Goal: Task Accomplishment & Management: Manage account settings

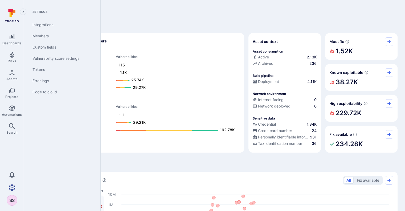
click at [11, 186] on icon "Settings" at bounding box center [12, 187] width 6 height 6
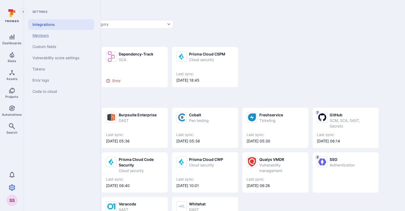
click at [47, 37] on link "Members" at bounding box center [61, 35] width 66 height 11
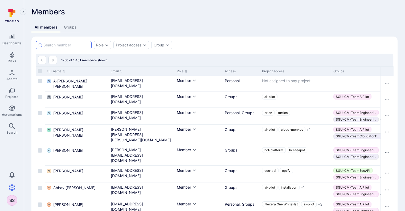
click at [77, 47] on input at bounding box center [66, 44] width 46 height 5
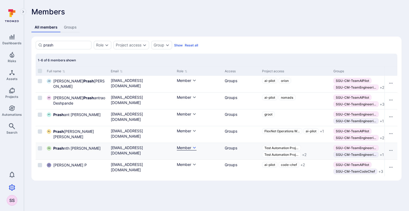
type input "prash"
click at [194, 148] on icon "Cell for Role" at bounding box center [194, 147] width 4 height 4
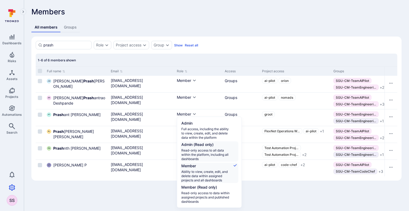
click at [200, 146] on span "Admin (Read only)" at bounding box center [206, 145] width 50 height 6
click at [237, 142] on input "Admin (Read only) Read-only access to all data within the platform, including a…" at bounding box center [237, 142] width 0 height 0
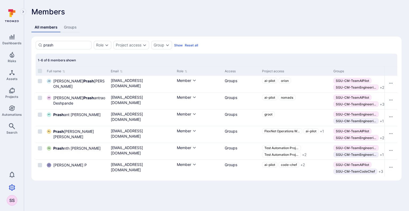
checkbox input "true"
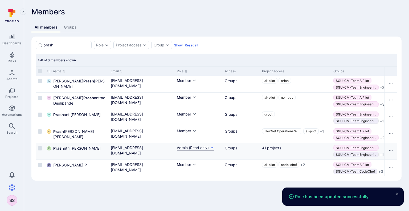
click at [203, 146] on div "Admin (Read only)" at bounding box center [193, 147] width 32 height 5
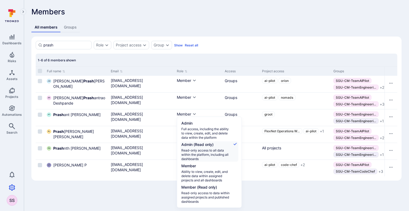
click at [266, 184] on div at bounding box center [204, 105] width 409 height 211
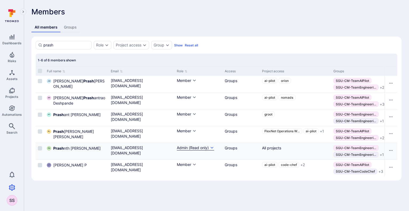
click at [211, 148] on icon "Cell for Role" at bounding box center [212, 147] width 4 height 4
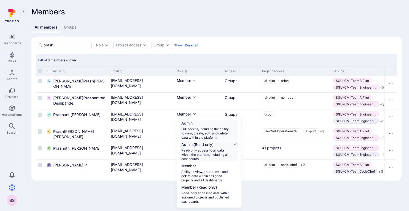
click at [200, 129] on span "Full access, including the ability to view, create, edit, and delete data withi…" at bounding box center [206, 133] width 50 height 13
click at [237, 120] on input "Admin Full access, including the ability to view, create, edit, and delete data…" at bounding box center [237, 120] width 0 height 0
checkbox input "true"
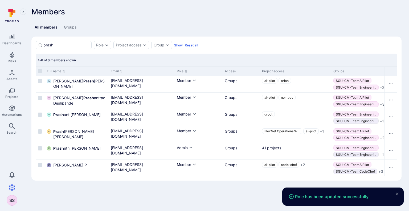
click at [245, 203] on body "Role has been updated successfully Dashboards Risks Assets Projects Automations…" at bounding box center [204, 105] width 409 height 211
click at [215, 191] on body "Role has been updated successfully Dashboards Risks Assets Projects Automations…" at bounding box center [204, 105] width 409 height 211
